Goal: Task Accomplishment & Management: Complete application form

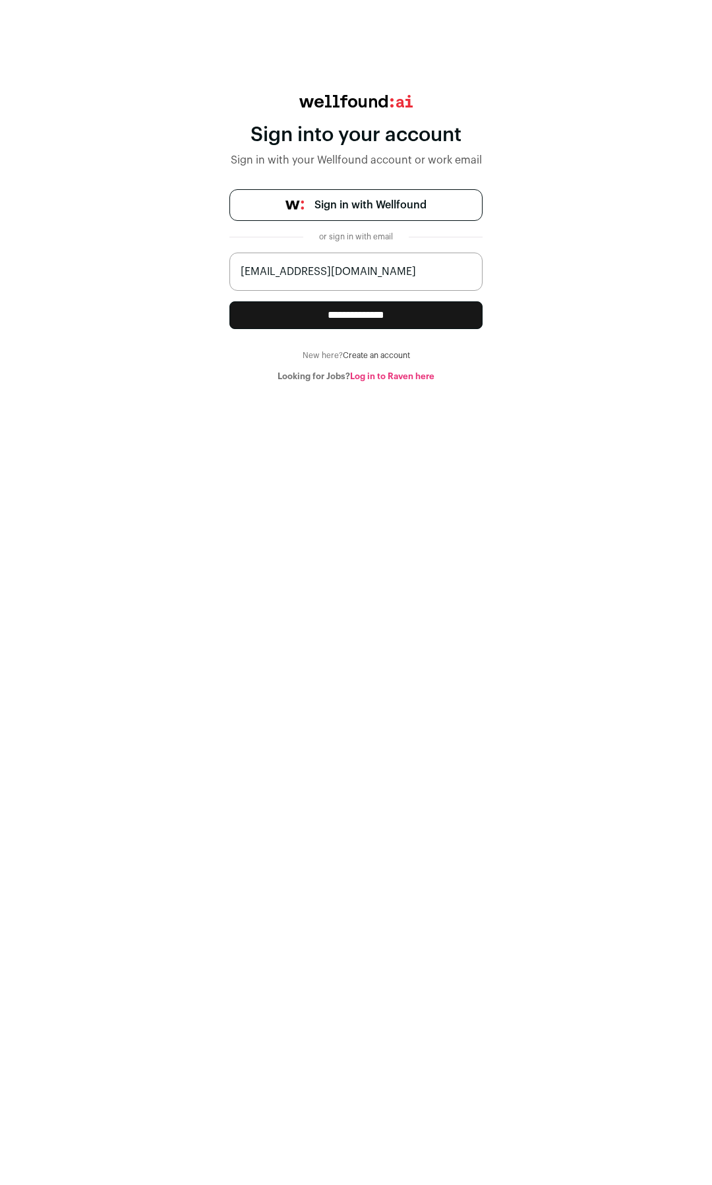
click at [355, 315] on input "**********" at bounding box center [355, 315] width 253 height 28
click at [311, 215] on link "Sign in with Wellfound" at bounding box center [355, 205] width 253 height 32
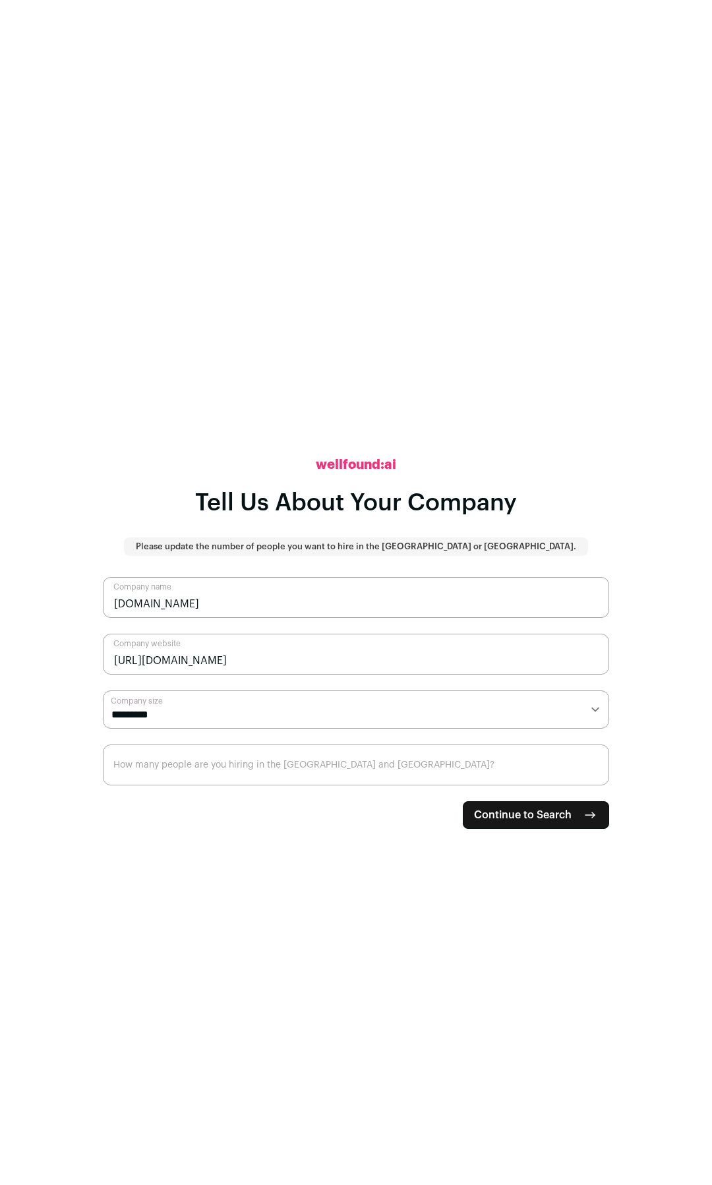
click at [296, 715] on select "**********" at bounding box center [356, 709] width 506 height 38
select select "*"
click at [103, 690] on select "**********" at bounding box center [356, 709] width 506 height 38
click at [241, 777] on input "How many people are you hiring in the US and Canada?" at bounding box center [356, 764] width 506 height 41
click at [585, 778] on input "How many people are you hiring in the US and Canada?" at bounding box center [356, 764] width 506 height 41
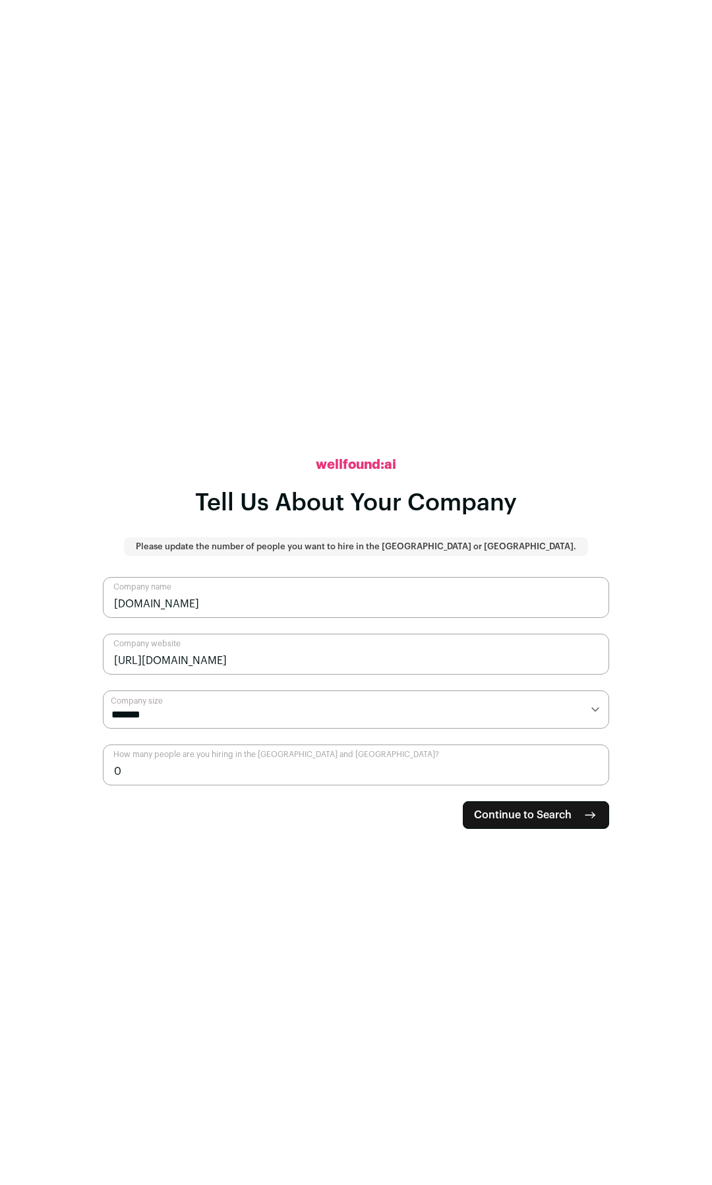
click at [594, 777] on input "0" at bounding box center [356, 764] width 506 height 41
click at [592, 764] on input "1" at bounding box center [356, 764] width 506 height 41
click at [592, 764] on input "2" at bounding box center [356, 764] width 506 height 41
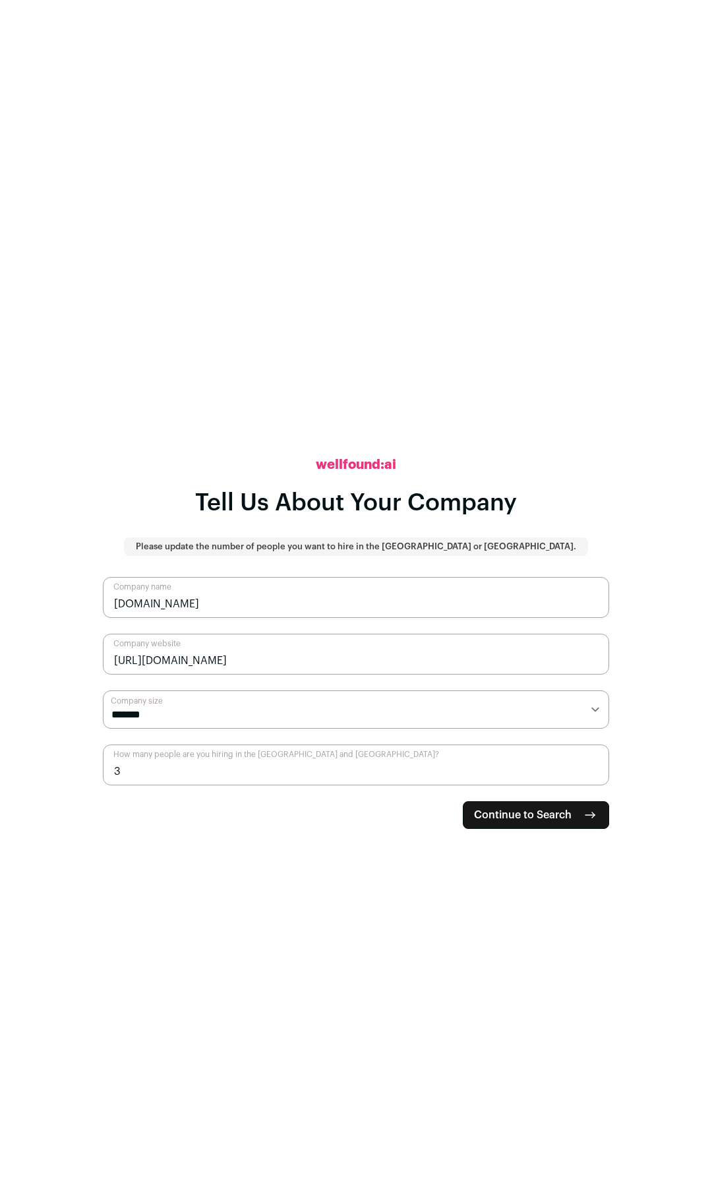
click at [592, 764] on input "3" at bounding box center [356, 764] width 506 height 41
click at [592, 764] on input "4" at bounding box center [356, 764] width 506 height 41
click at [592, 764] on input "5" at bounding box center [356, 764] width 506 height 41
click at [592, 764] on input "6" at bounding box center [356, 764] width 506 height 41
click at [592, 764] on input "7" at bounding box center [356, 764] width 506 height 41
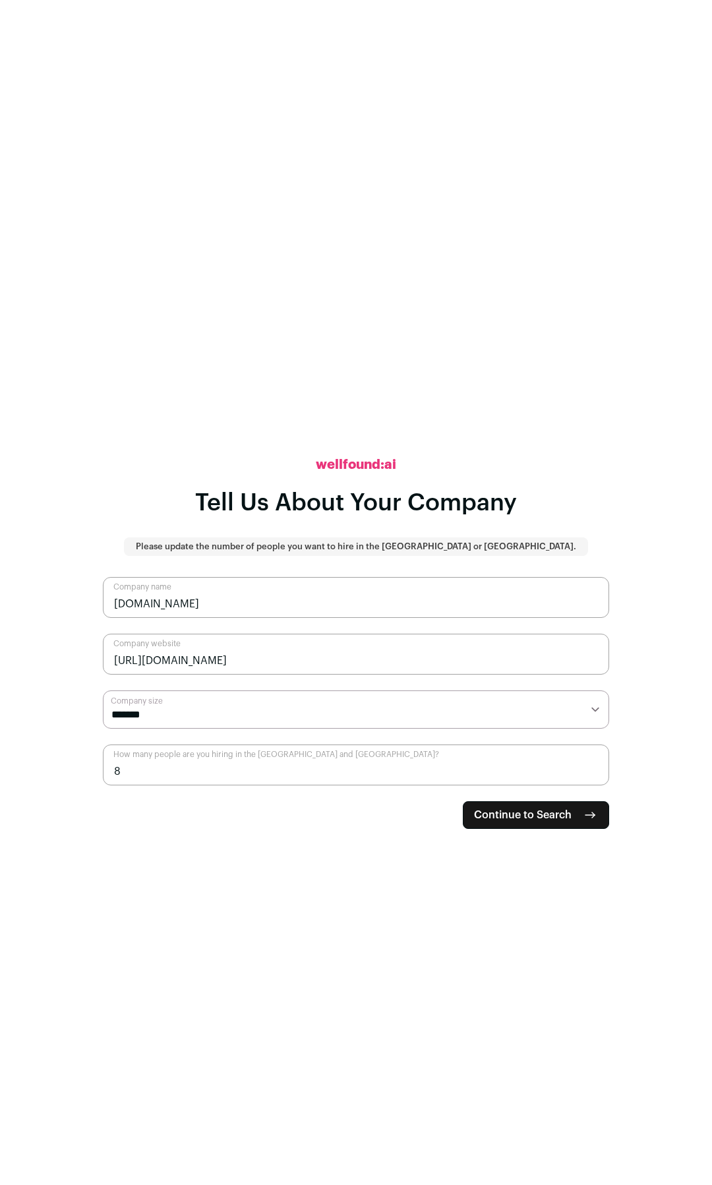
click at [592, 764] on input "8" at bounding box center [356, 764] width 506 height 41
click at [592, 764] on input "9" at bounding box center [356, 764] width 506 height 41
click at [592, 764] on input "10" at bounding box center [356, 764] width 506 height 41
click at [592, 764] on input "11" at bounding box center [356, 764] width 506 height 41
click at [592, 764] on input "12" at bounding box center [356, 764] width 506 height 41
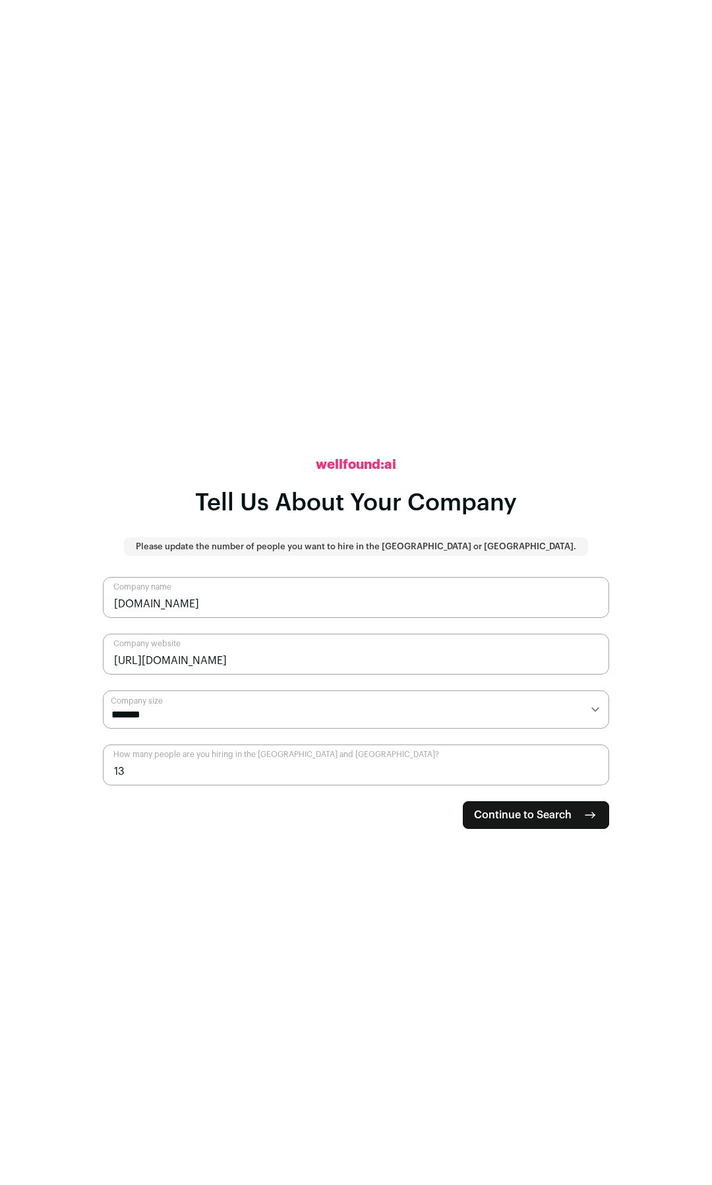
click at [592, 764] on input "13" at bounding box center [356, 764] width 506 height 41
click at [592, 764] on input "14" at bounding box center [356, 764] width 506 height 41
type input "15"
click at [592, 764] on input "15" at bounding box center [356, 764] width 506 height 41
click at [572, 817] on button "Continue to Search" at bounding box center [536, 815] width 146 height 28
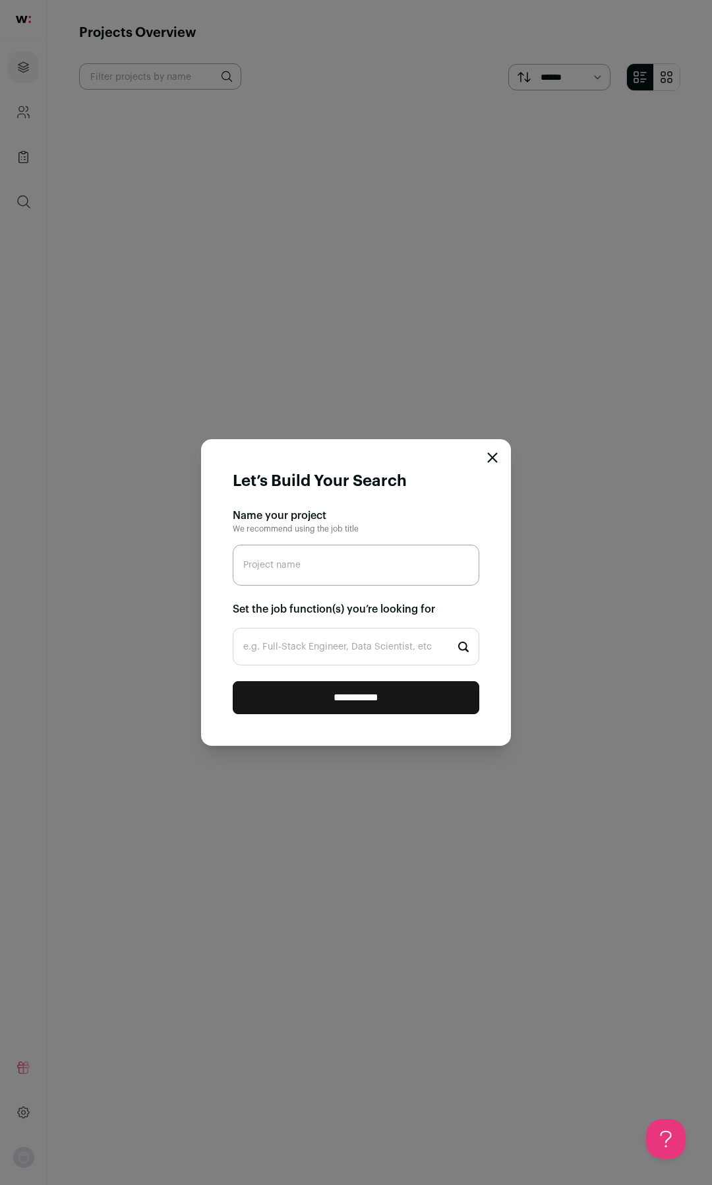
drag, startPoint x: 233, startPoint y: 558, endPoint x: 243, endPoint y: 565, distance: 11.7
click at [233, 558] on input "Project name" at bounding box center [356, 565] width 247 height 41
type input "MVR Project"
click at [301, 643] on input "e.g. Full-Stack Engineer, Data Scientist, etc" at bounding box center [356, 647] width 247 height 38
